Goal: Use online tool/utility: Use online tool/utility

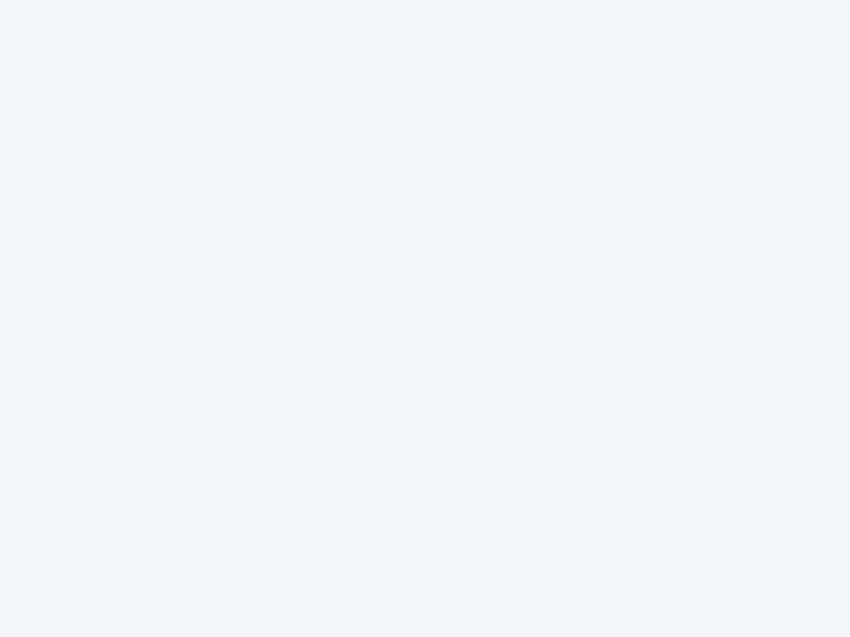
click at [425, 319] on div at bounding box center [425, 318] width 850 height 637
